Goal: Task Accomplishment & Management: Manage account settings

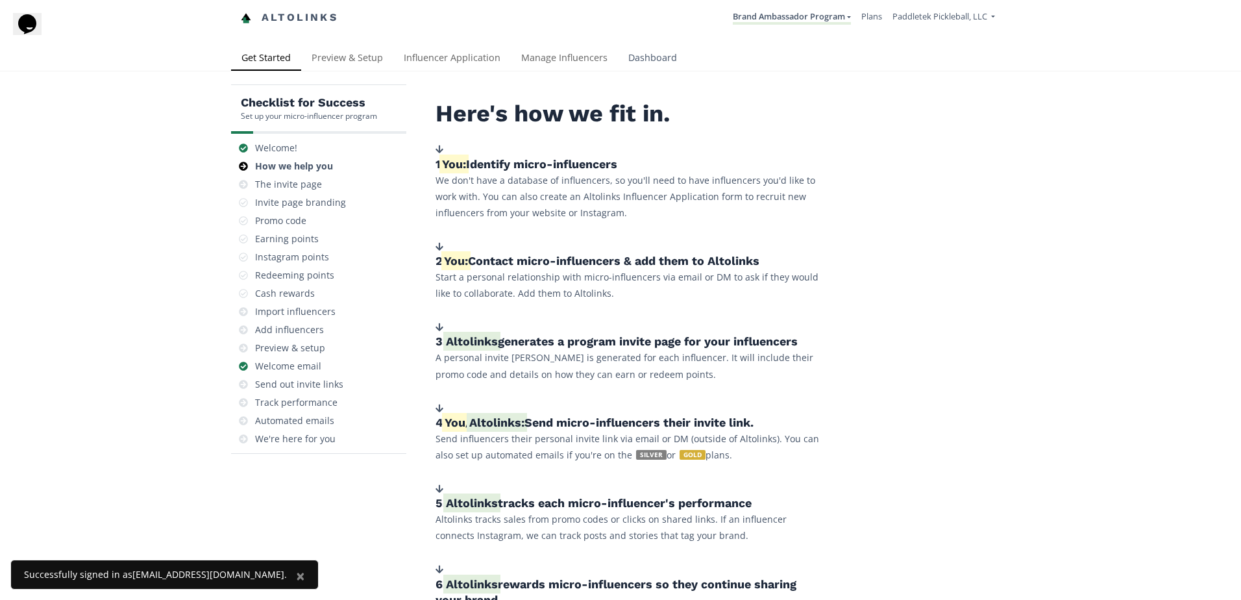
click at [646, 61] on link "Dashboard" at bounding box center [652, 59] width 69 height 26
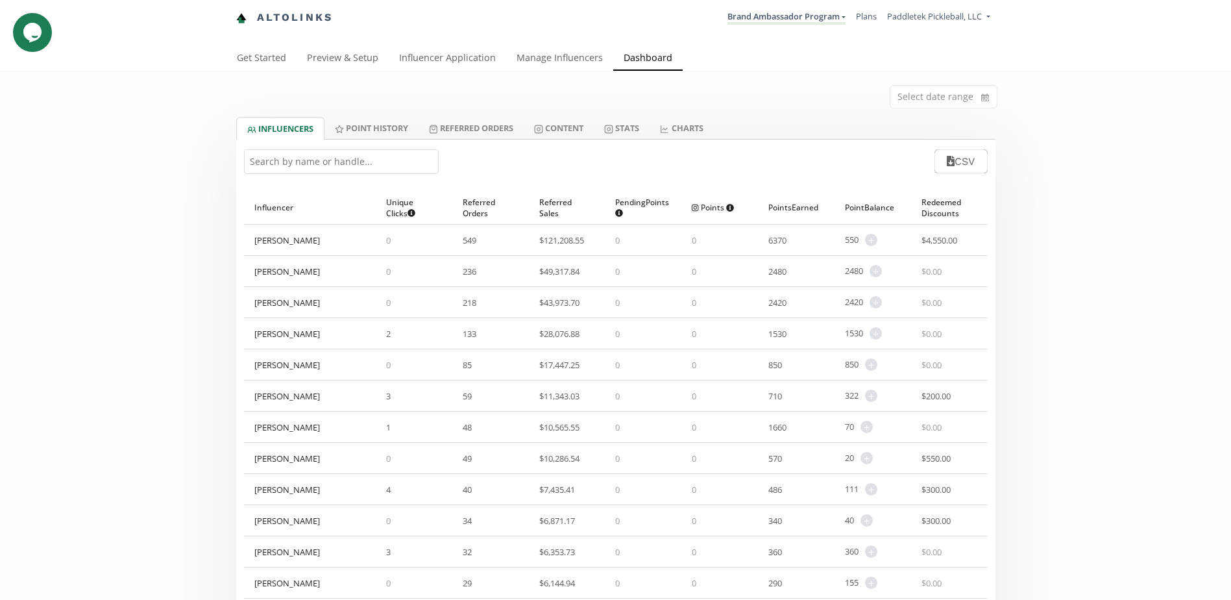
click at [319, 166] on input "text" at bounding box center [341, 161] width 195 height 25
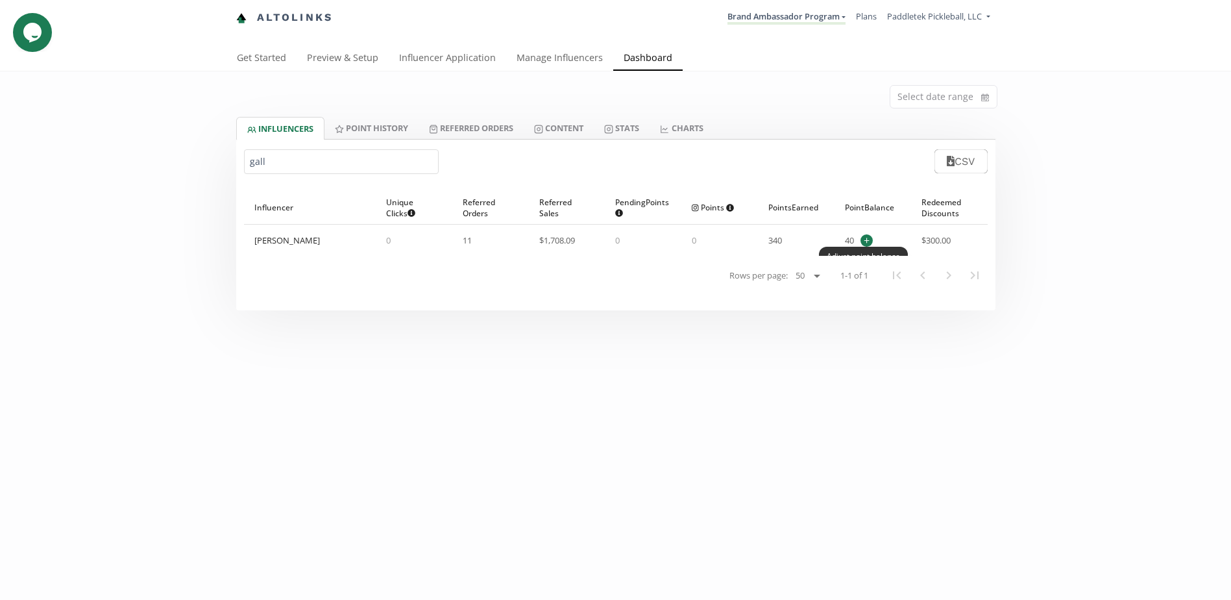
type input "gall"
click at [869, 239] on span "+" at bounding box center [867, 240] width 12 height 12
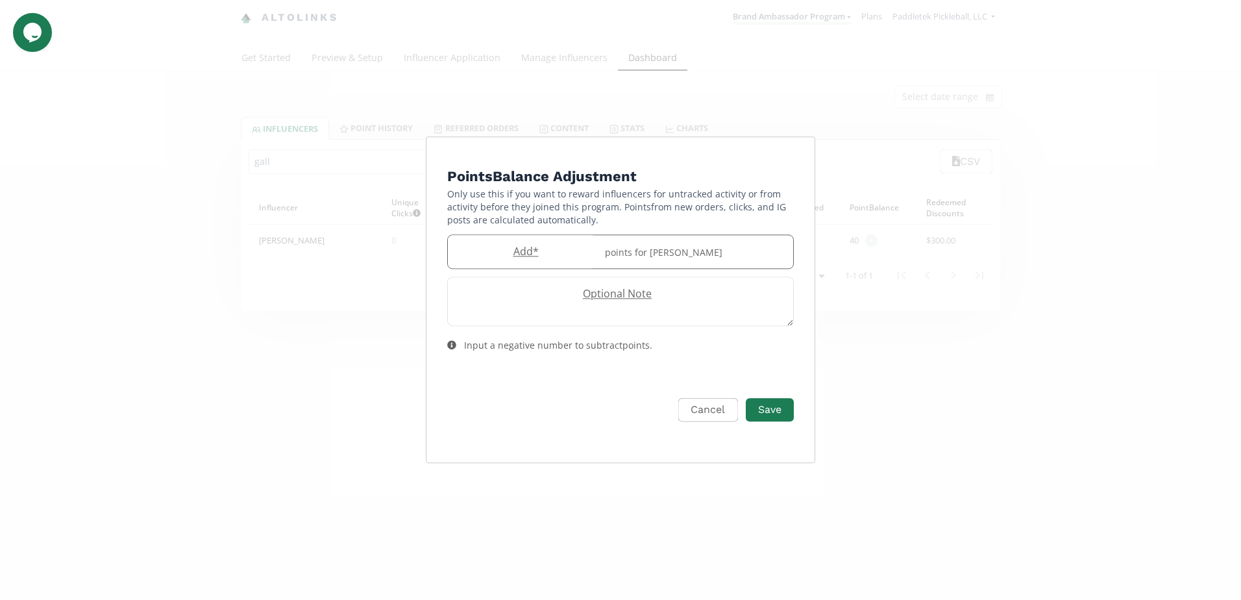
click at [485, 249] on label "Add *" at bounding box center [522, 251] width 149 height 15
type input "10"
click at [763, 415] on button "Save" at bounding box center [770, 410] width 52 height 28
